Goal: Communication & Community: Share content

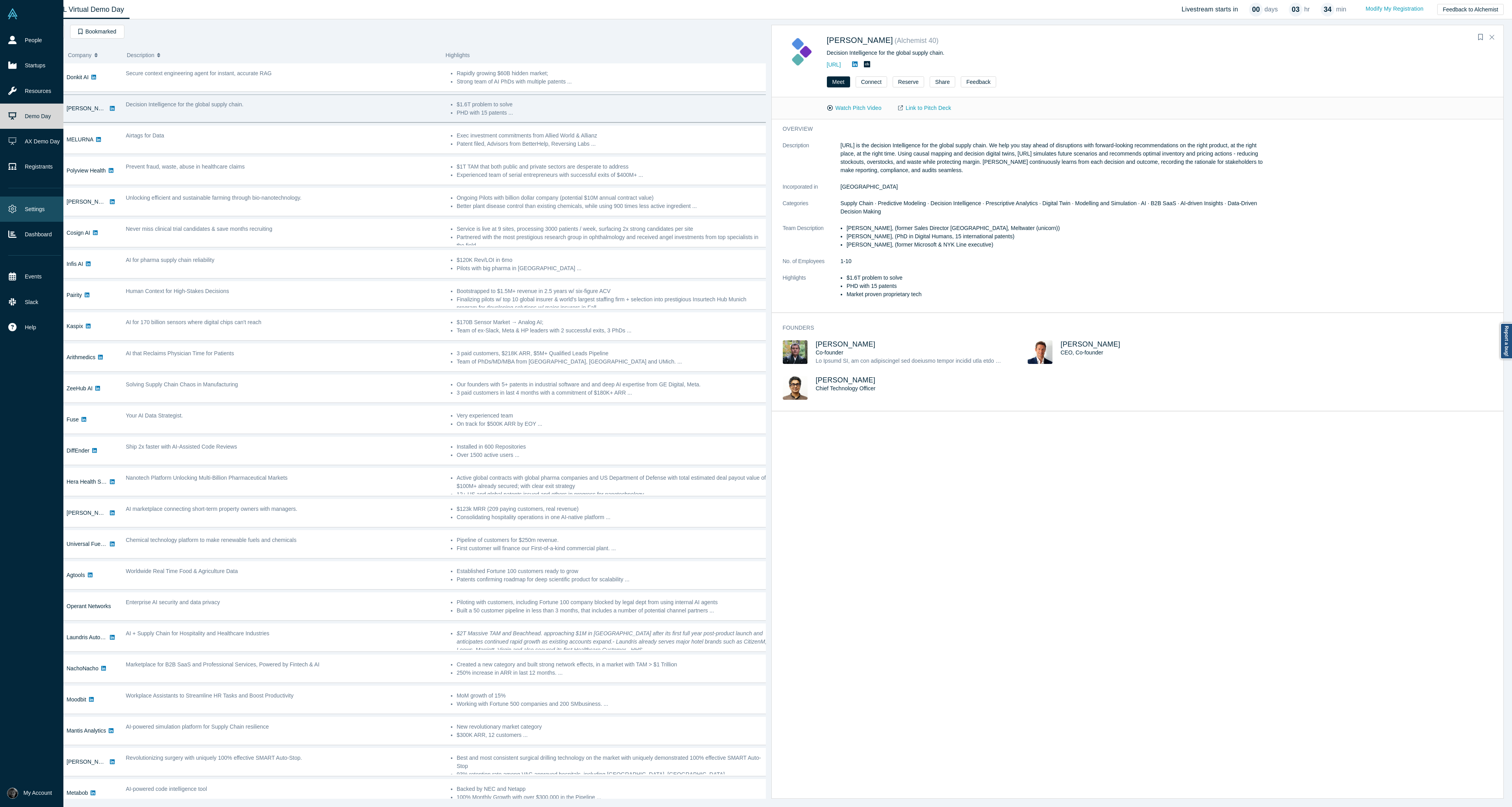
click at [13, 209] on icon at bounding box center [12, 209] width 8 height 8
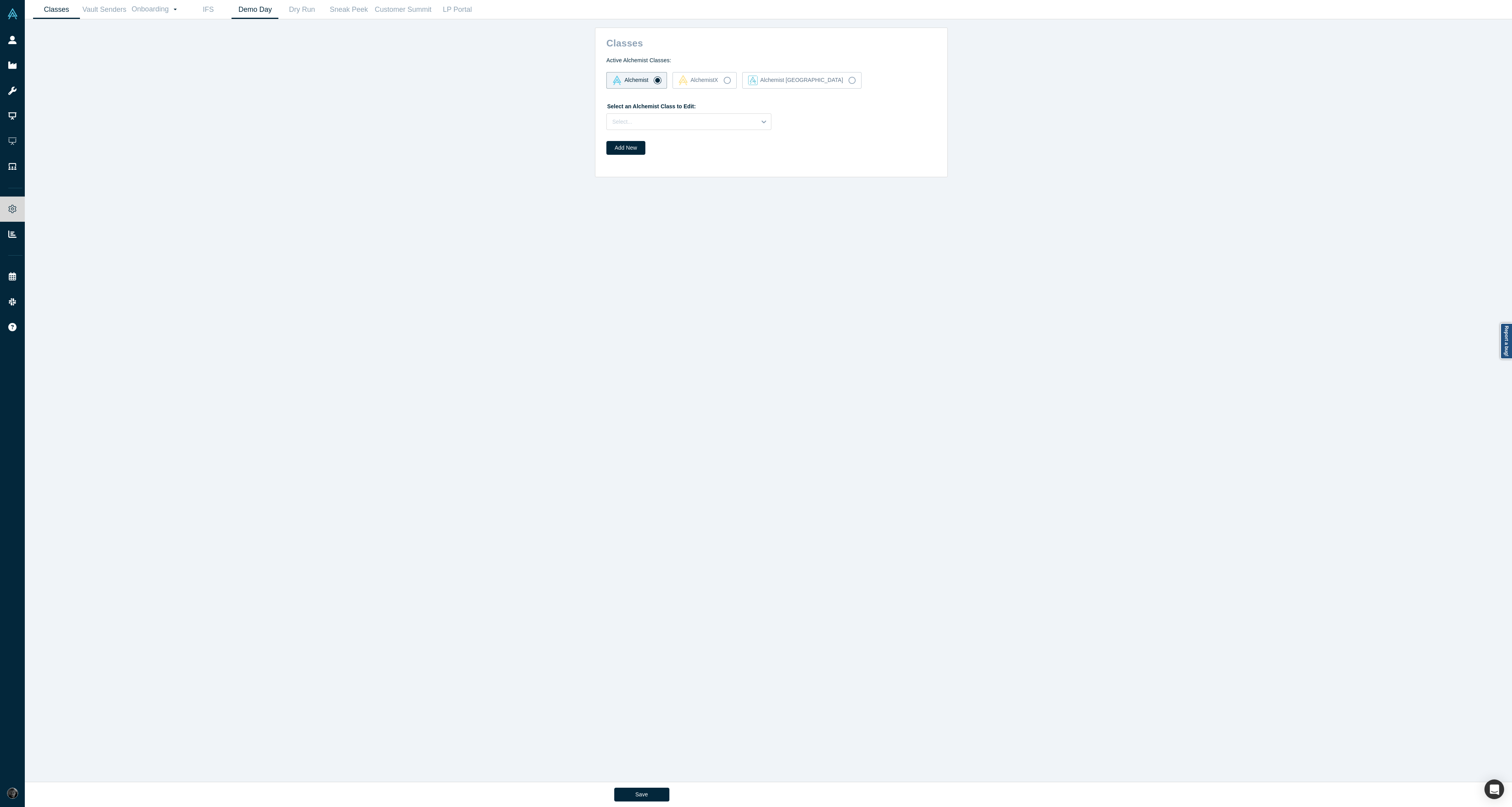
click at [257, 15] on link "Demo Day" at bounding box center [255, 10] width 47 height 19
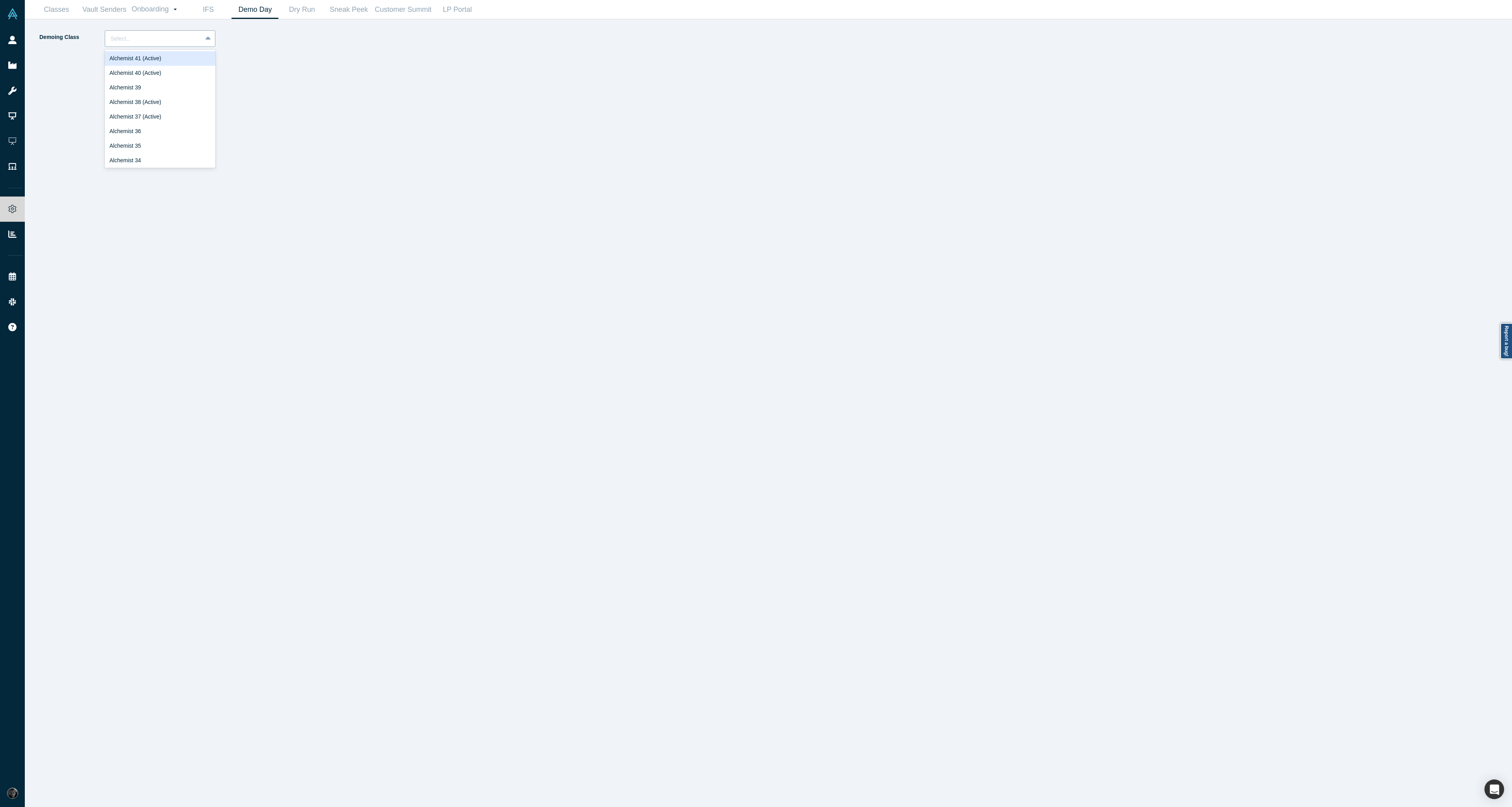
click at [149, 38] on div at bounding box center [154, 39] width 86 height 10
click at [151, 73] on div "Alchemist 40 (Active)" at bounding box center [160, 73] width 111 height 15
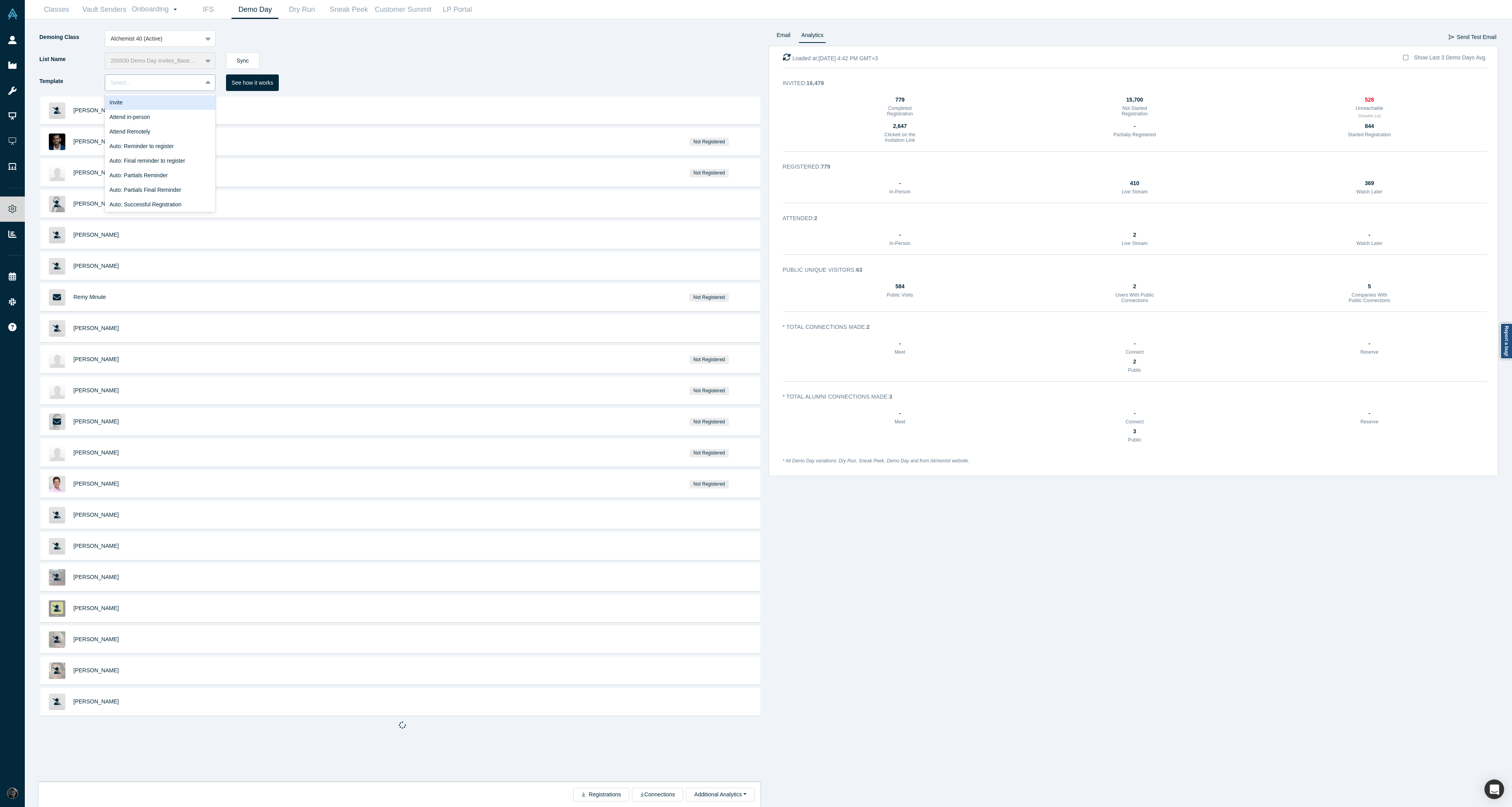
click at [155, 83] on div at bounding box center [154, 83] width 86 height 10
click at [166, 176] on div "Registrant Email" at bounding box center [160, 171] width 111 height 15
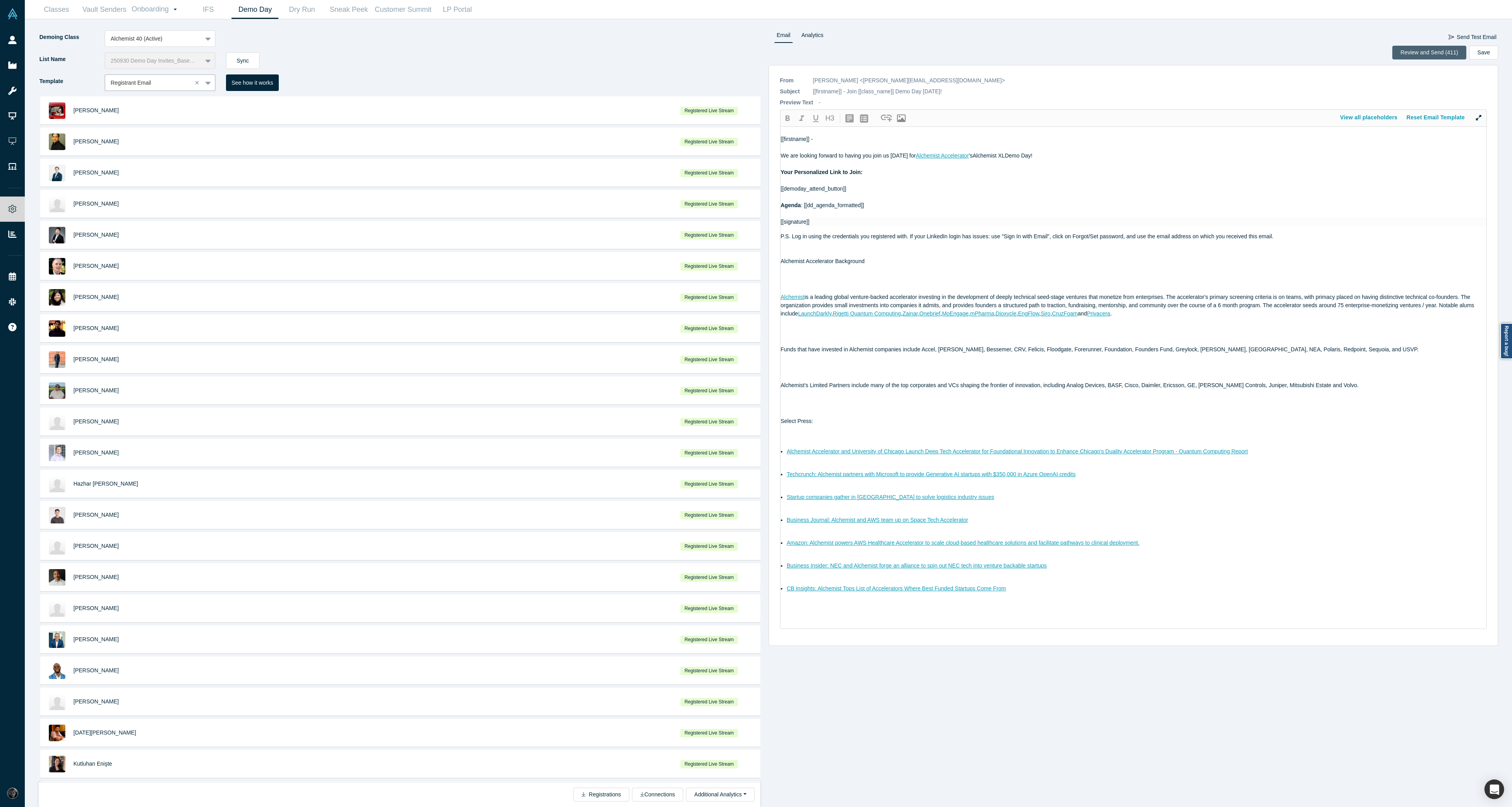
click at [1418, 55] on button "Review and Send (411)" at bounding box center [1429, 52] width 74 height 13
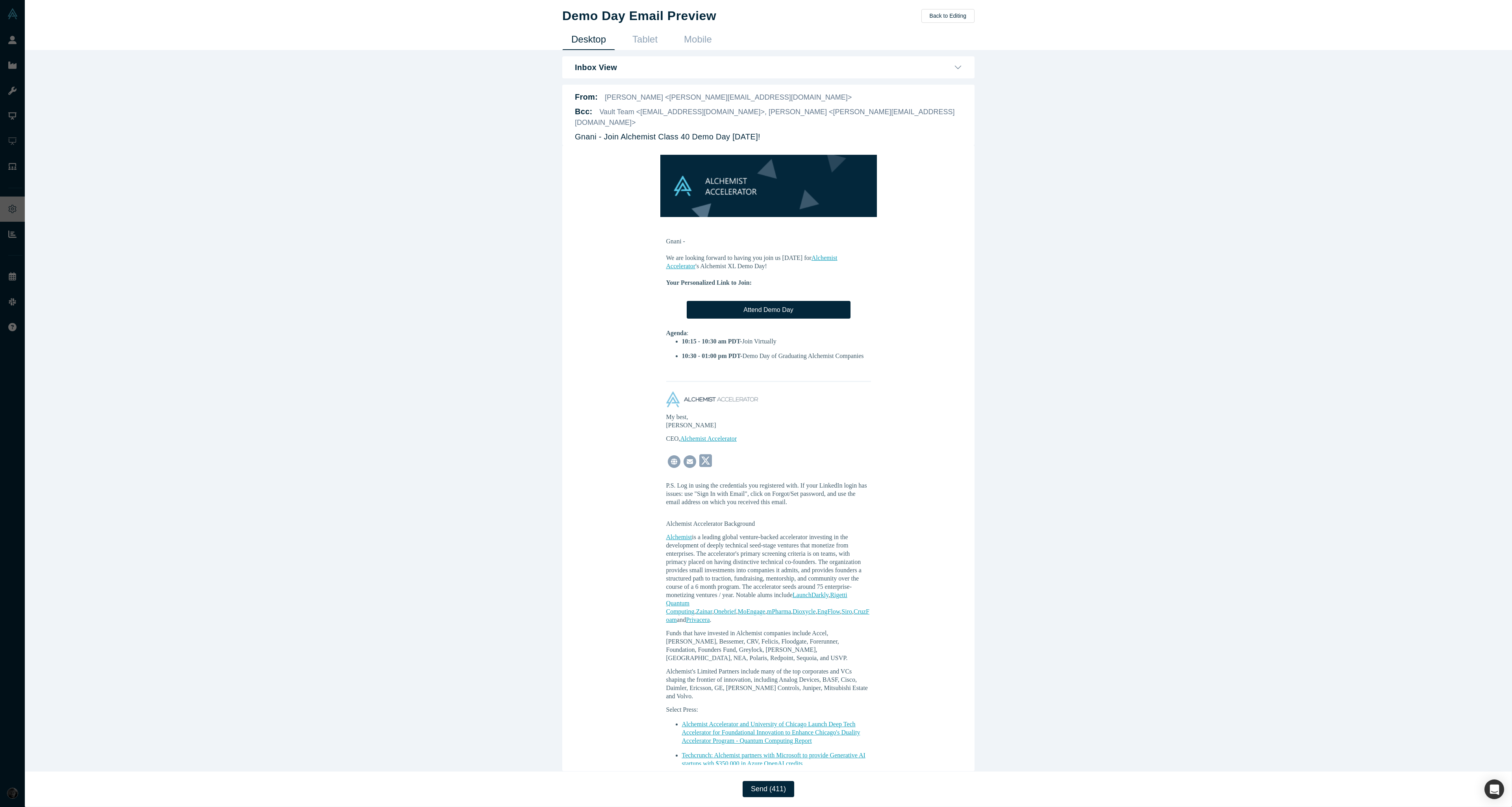
scroll to position [0, 0]
drag, startPoint x: 603, startPoint y: 127, endPoint x: 754, endPoint y: 129, distance: 151.0
click at [754, 131] on p "Gnani - Join Alchemist Class 40 Demo Day Today!" at bounding box center [667, 137] width 185 height 12
copy p "Join Alchemist Class 40 Demo Day Today"
click at [399, 255] on div "Demo Day Email Preview Back to Editing Desktop Tablet Mobile Inbox View Ravi Be…" at bounding box center [768, 403] width 1487 height 807
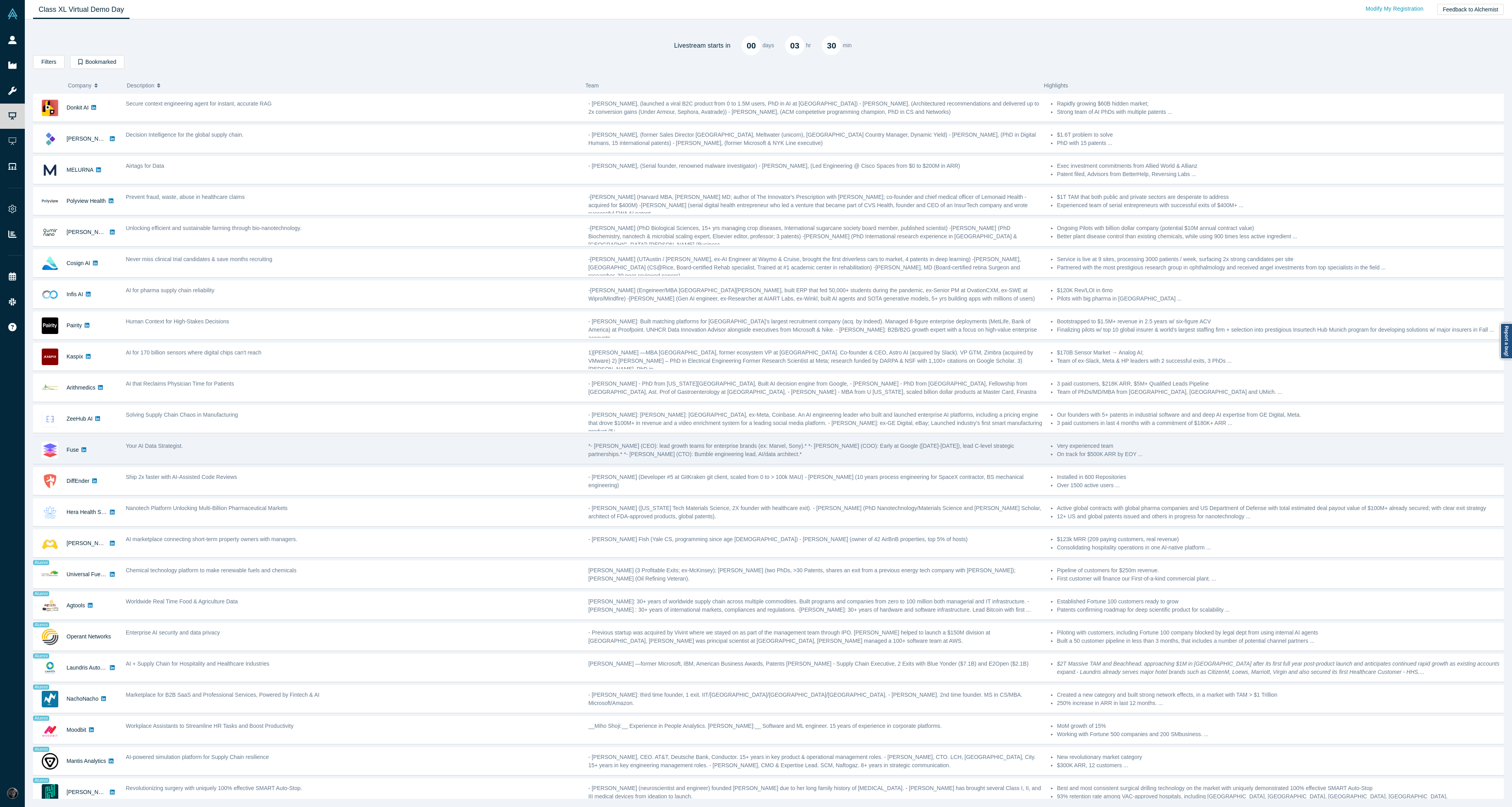
click at [907, 463] on div "Fuse Your AI Data Strategist. *- [PERSON_NAME] (CEO): lead growth teams for ent…" at bounding box center [771, 450] width 1477 height 28
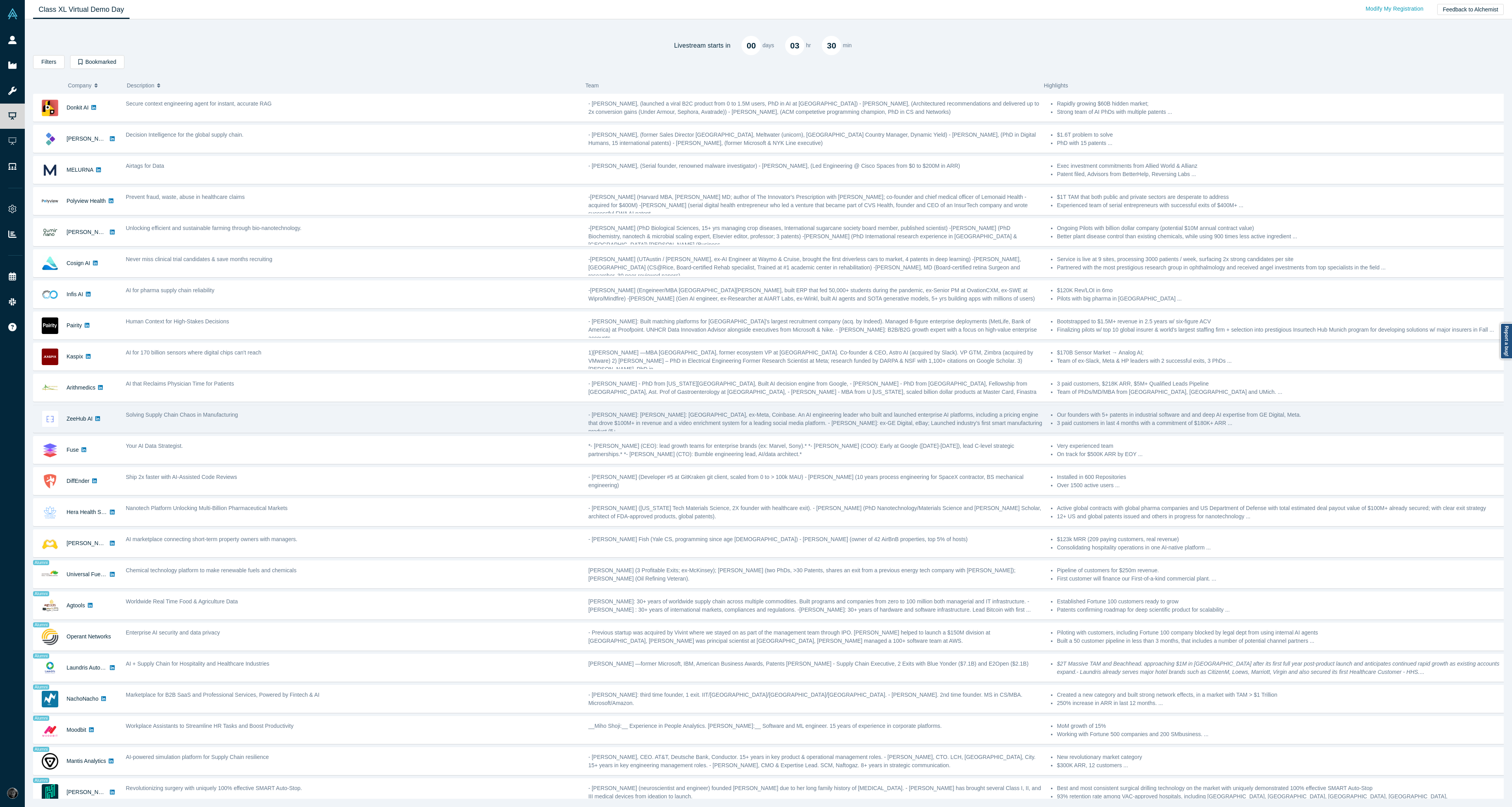
click at [524, 418] on div "Solving Supply Chain Chaos in Manufacturing" at bounding box center [353, 415] width 454 height 8
